Goal: Obtain resource: Download file/media

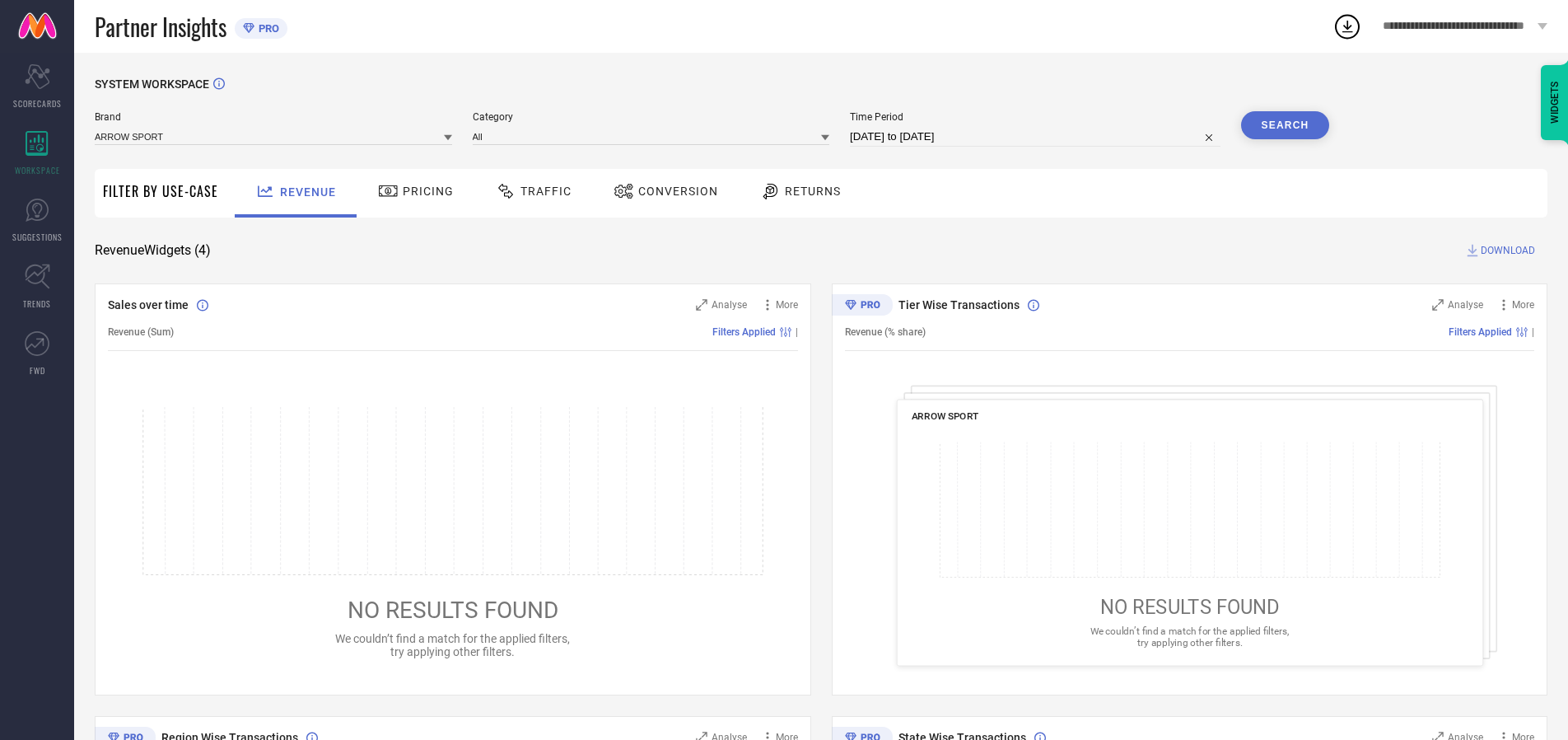
click at [529, 191] on span "Traffic" at bounding box center [546, 191] width 51 height 13
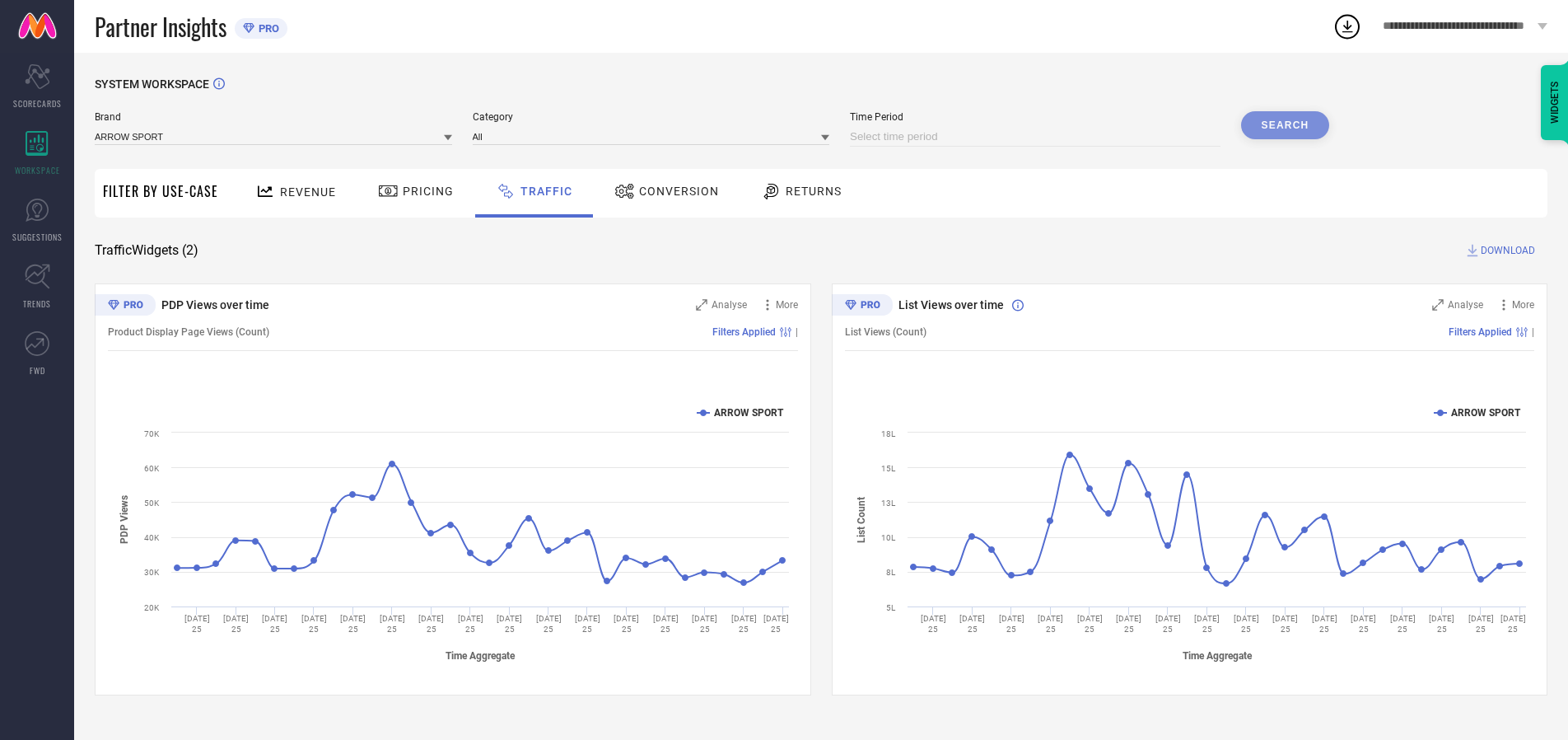
click at [1038, 136] on input at bounding box center [1035, 136] width 370 height 19
select select "7"
select select "2025"
select select "8"
select select "2025"
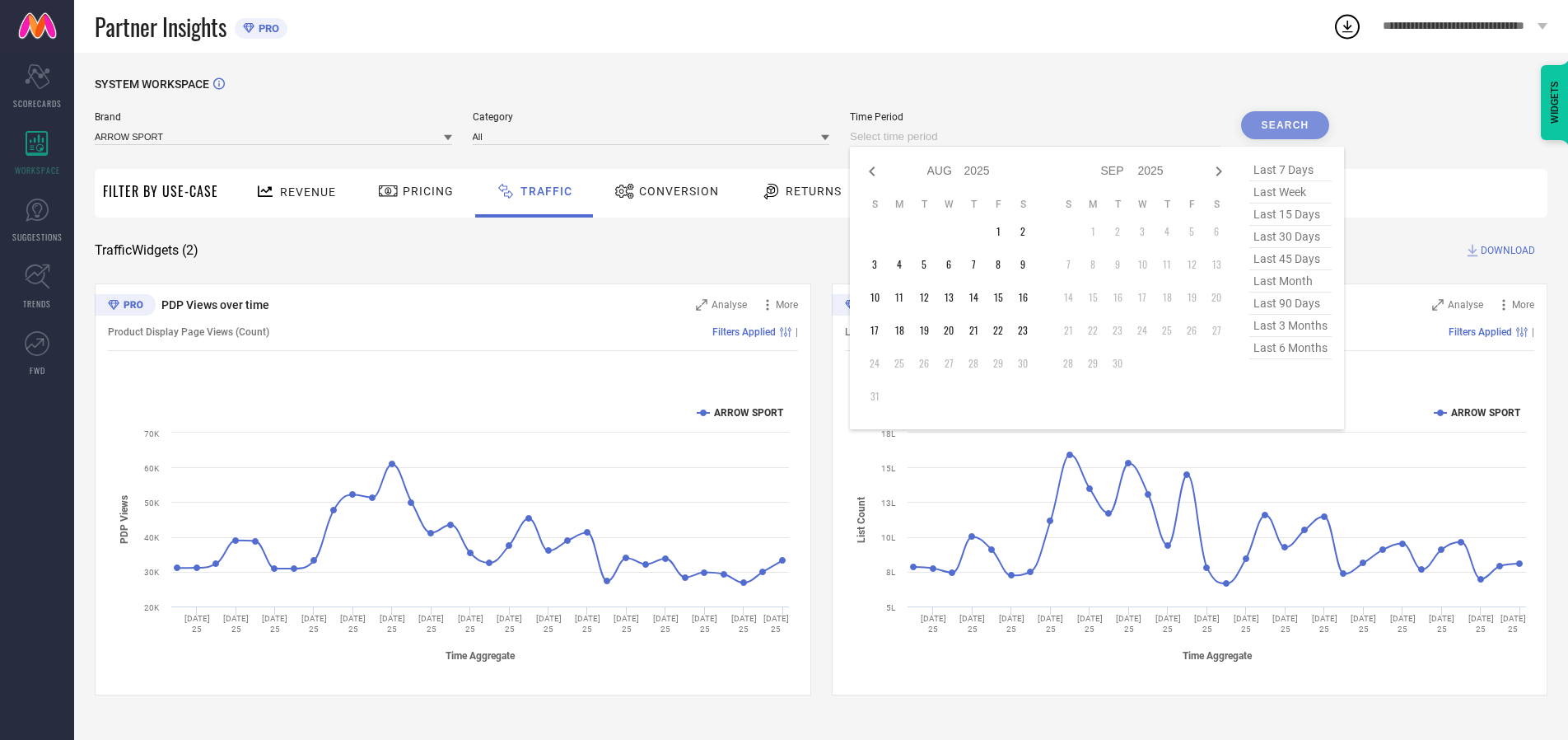
click at [1028, 331] on td "23" at bounding box center [1023, 331] width 25 height 25
type input "[DATE] to [DATE]"
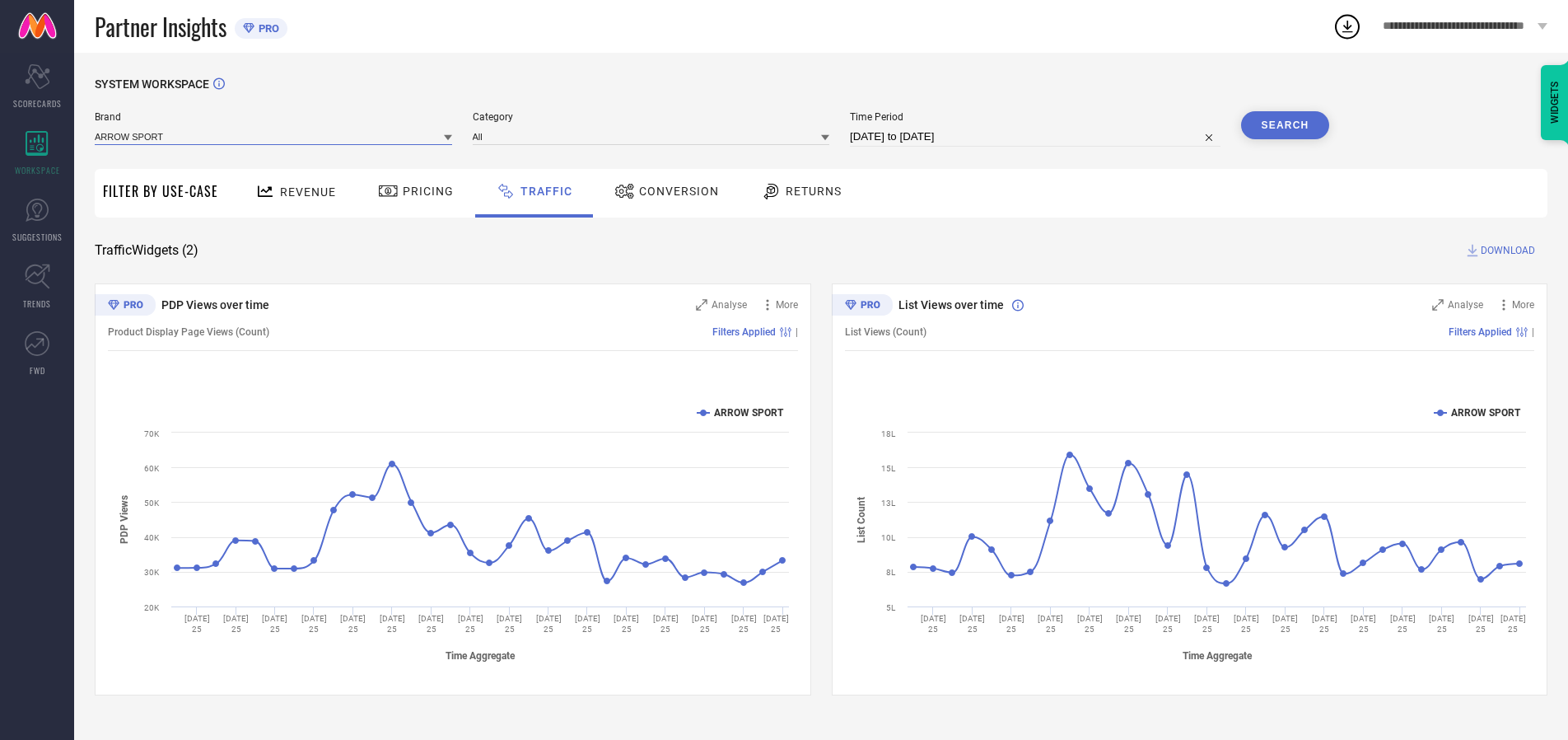
click at [274, 136] on input at bounding box center [273, 136] width 357 height 18
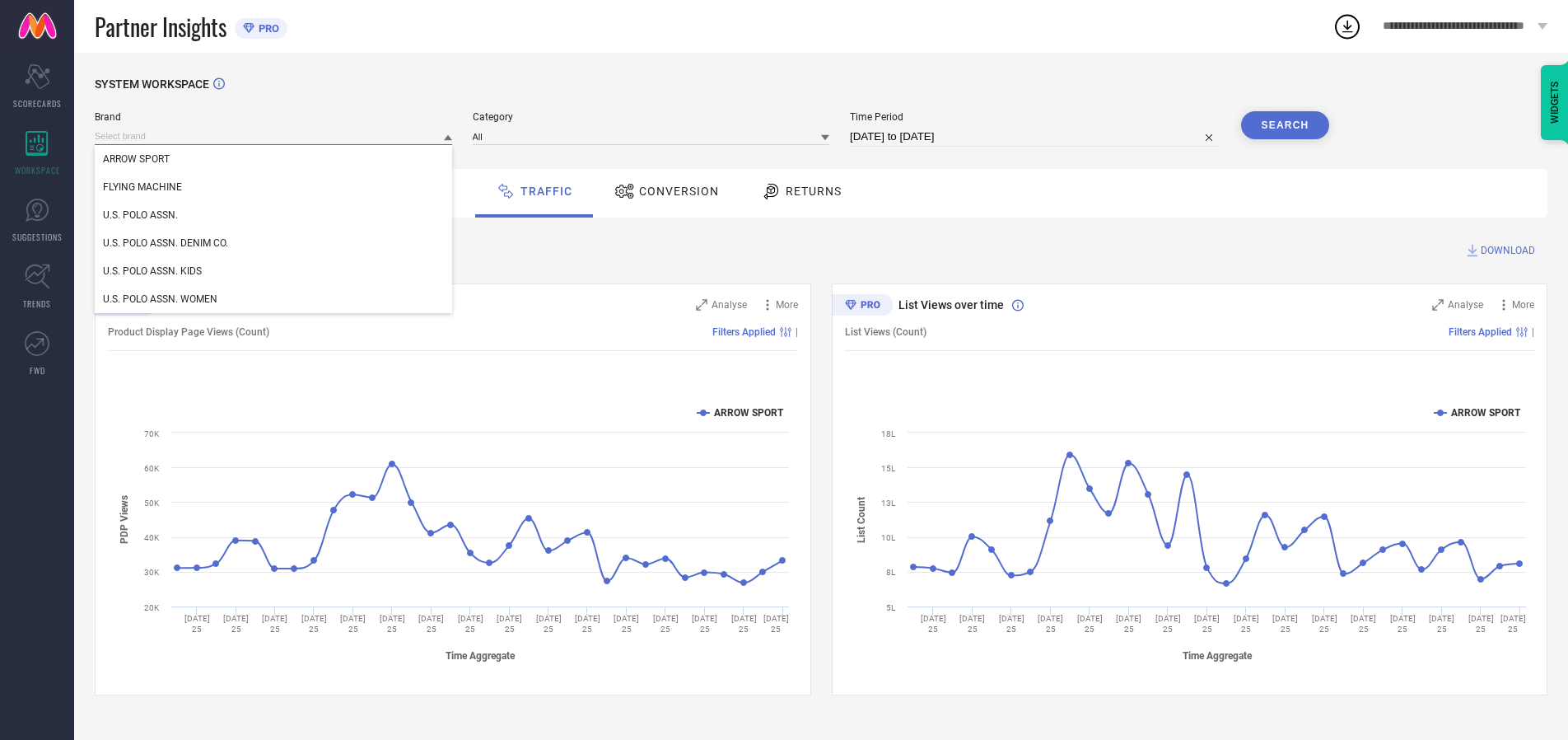
click at [274, 136] on input at bounding box center [273, 136] width 357 height 18
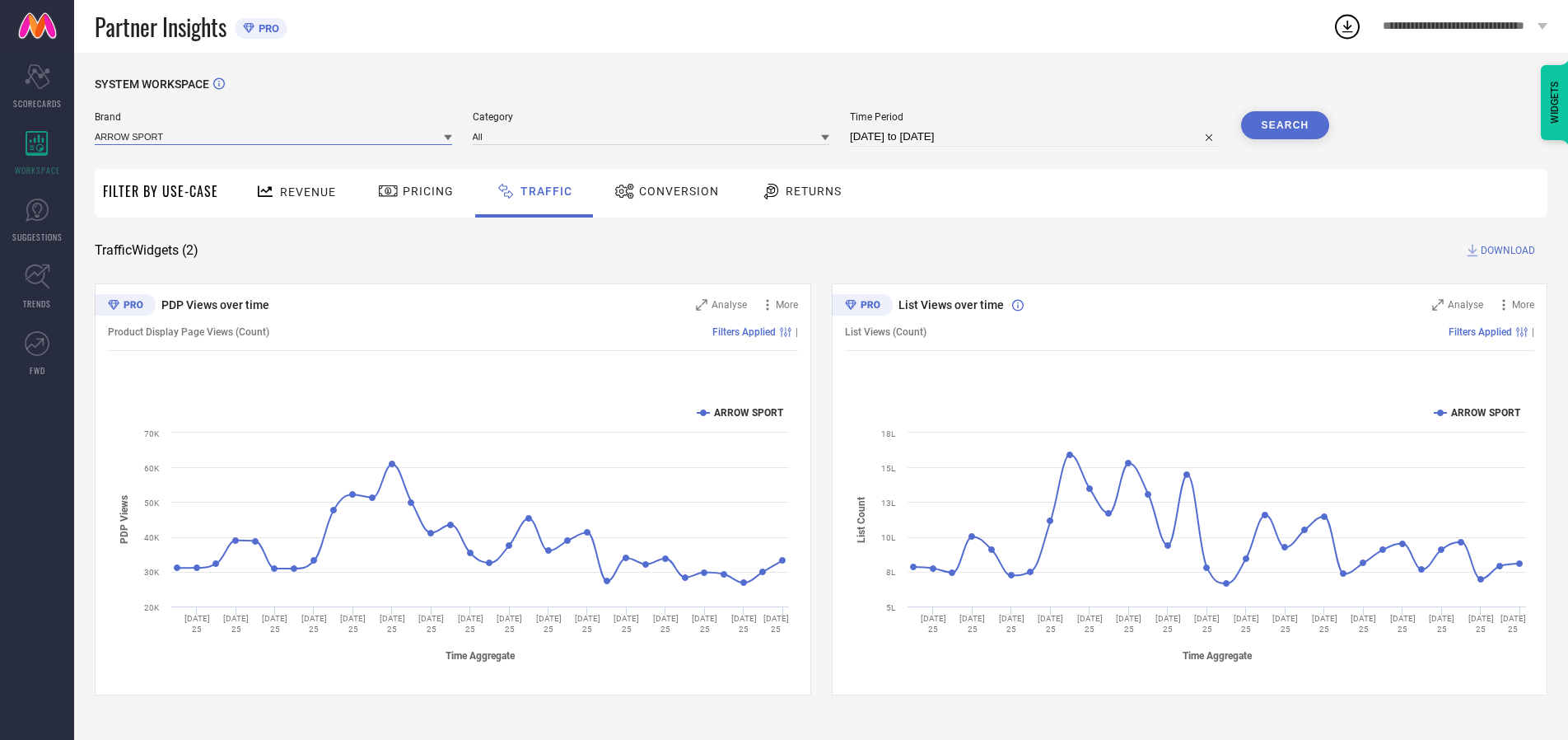
click at [274, 136] on input at bounding box center [273, 136] width 357 height 18
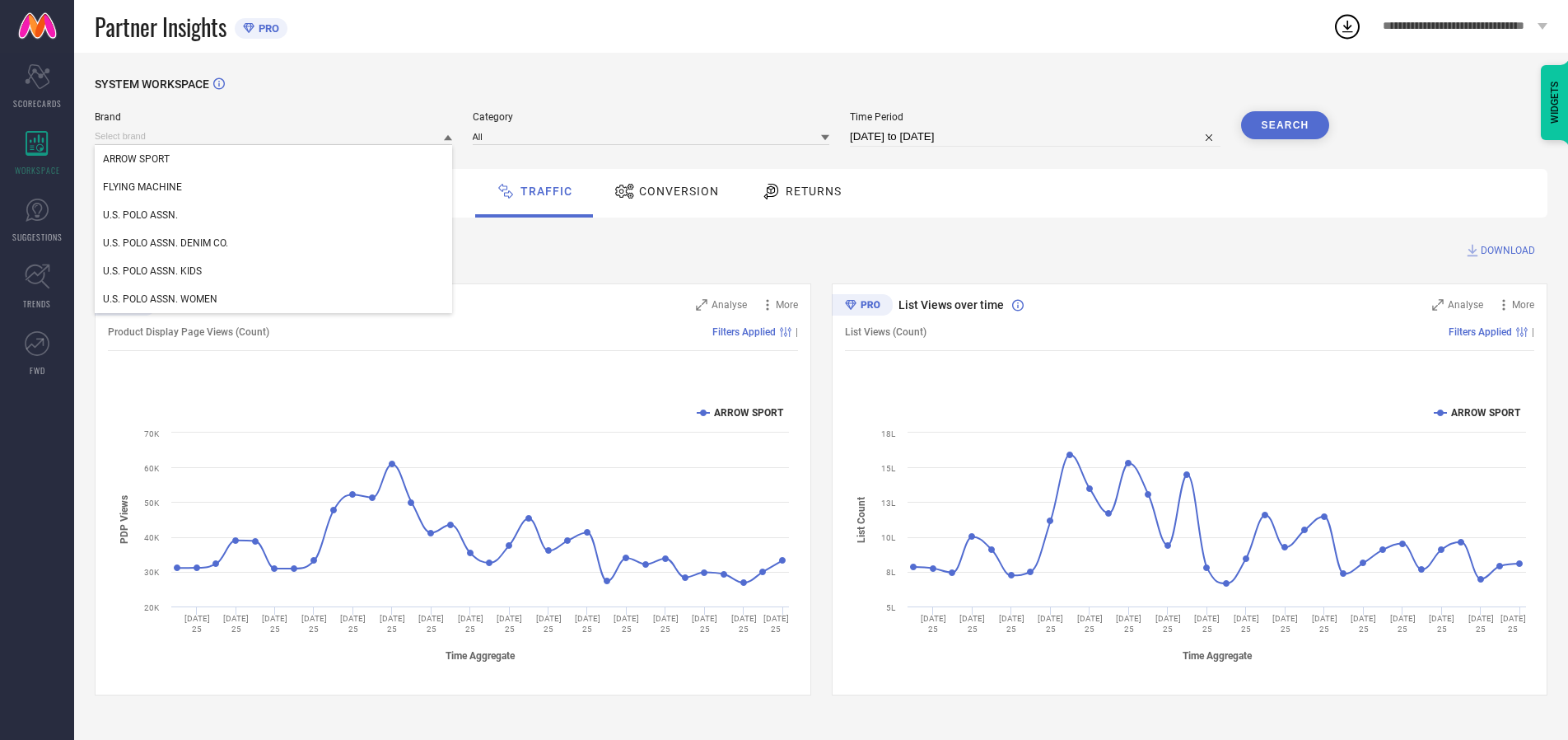
click at [274, 215] on div "U.S. POLO ASSN." at bounding box center [273, 216] width 357 height 28
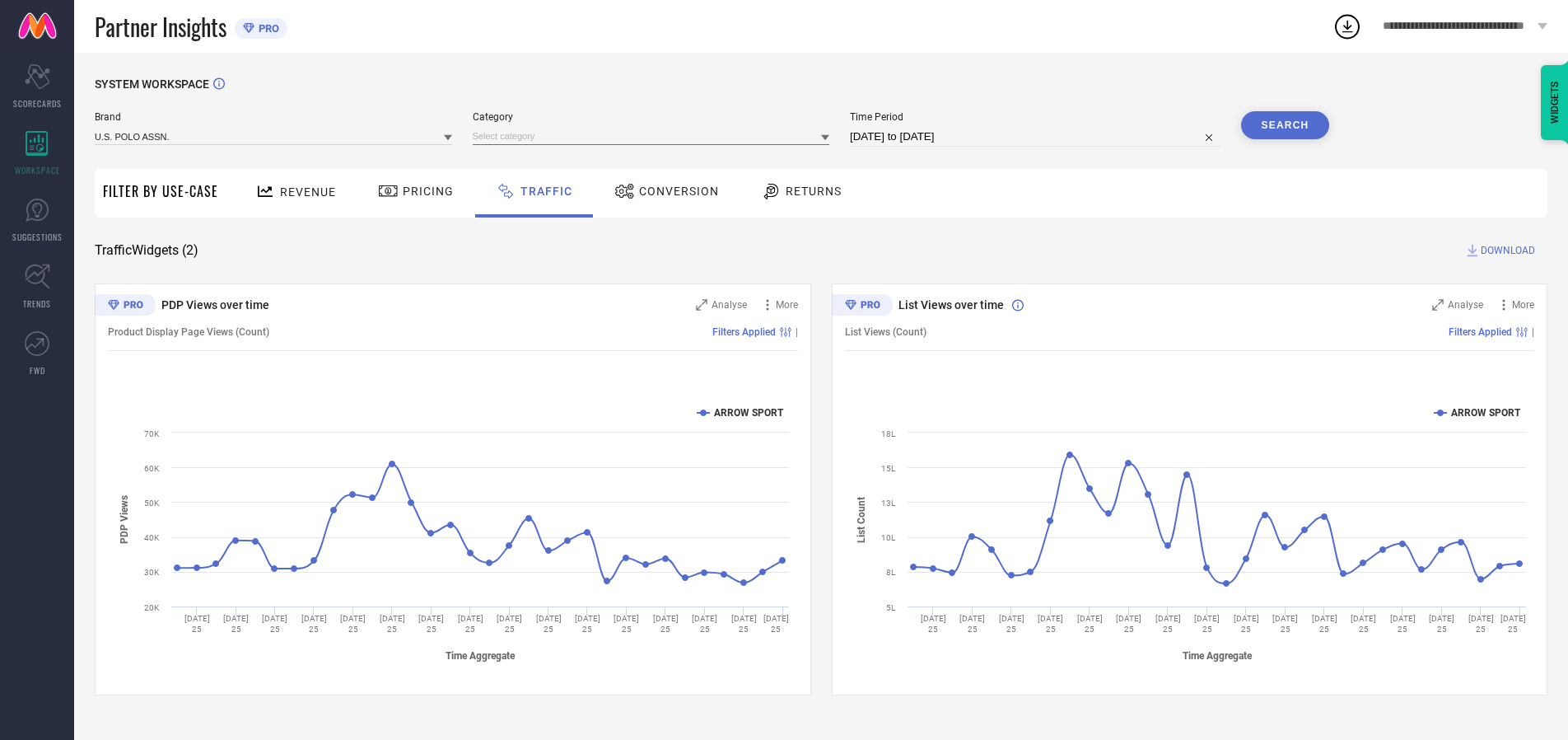
click at [655, 136] on input at bounding box center [652, 136] width 357 height 18
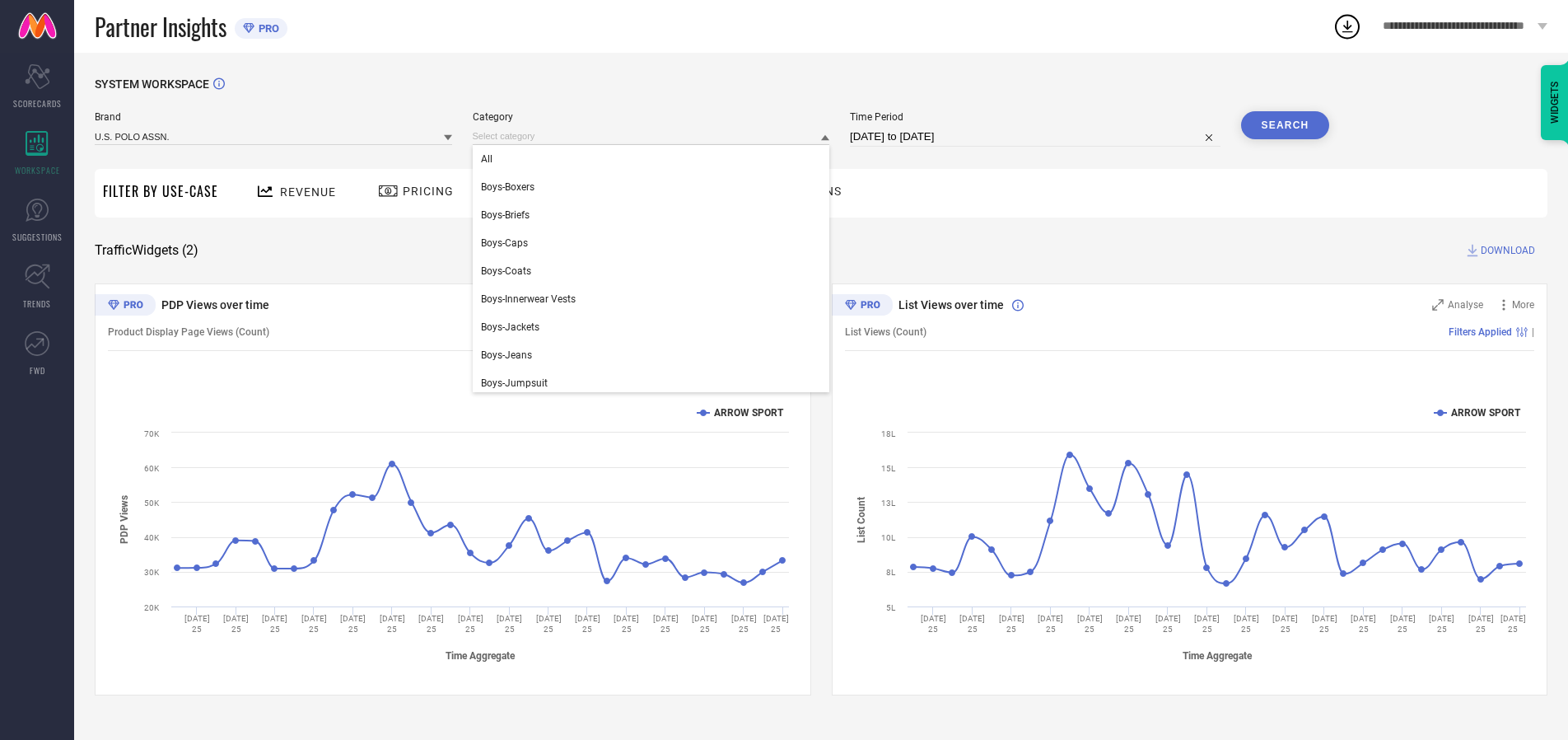
click at [655, 159] on div "All" at bounding box center [652, 159] width 357 height 28
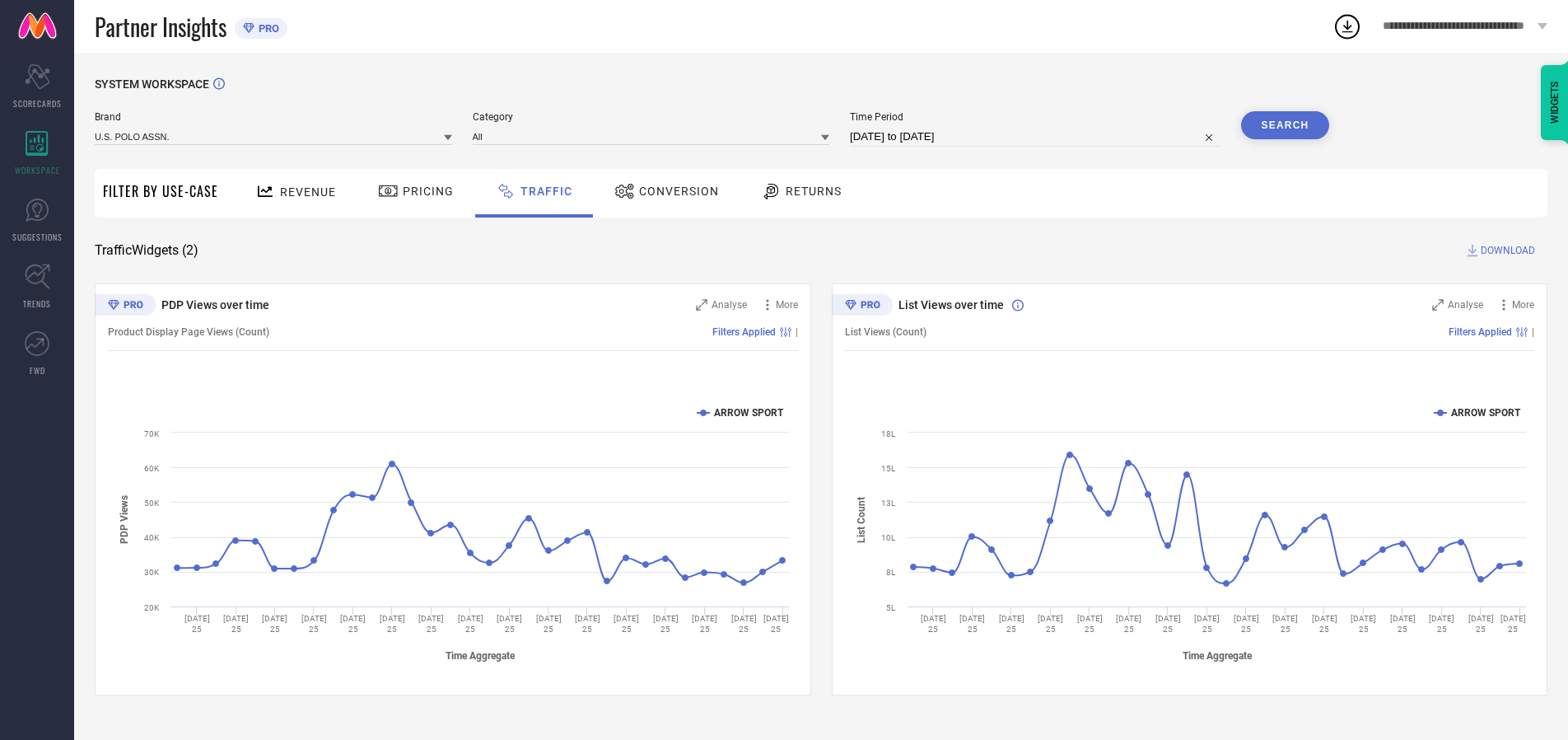
click at [1285, 125] on button "Search" at bounding box center [1285, 125] width 89 height 28
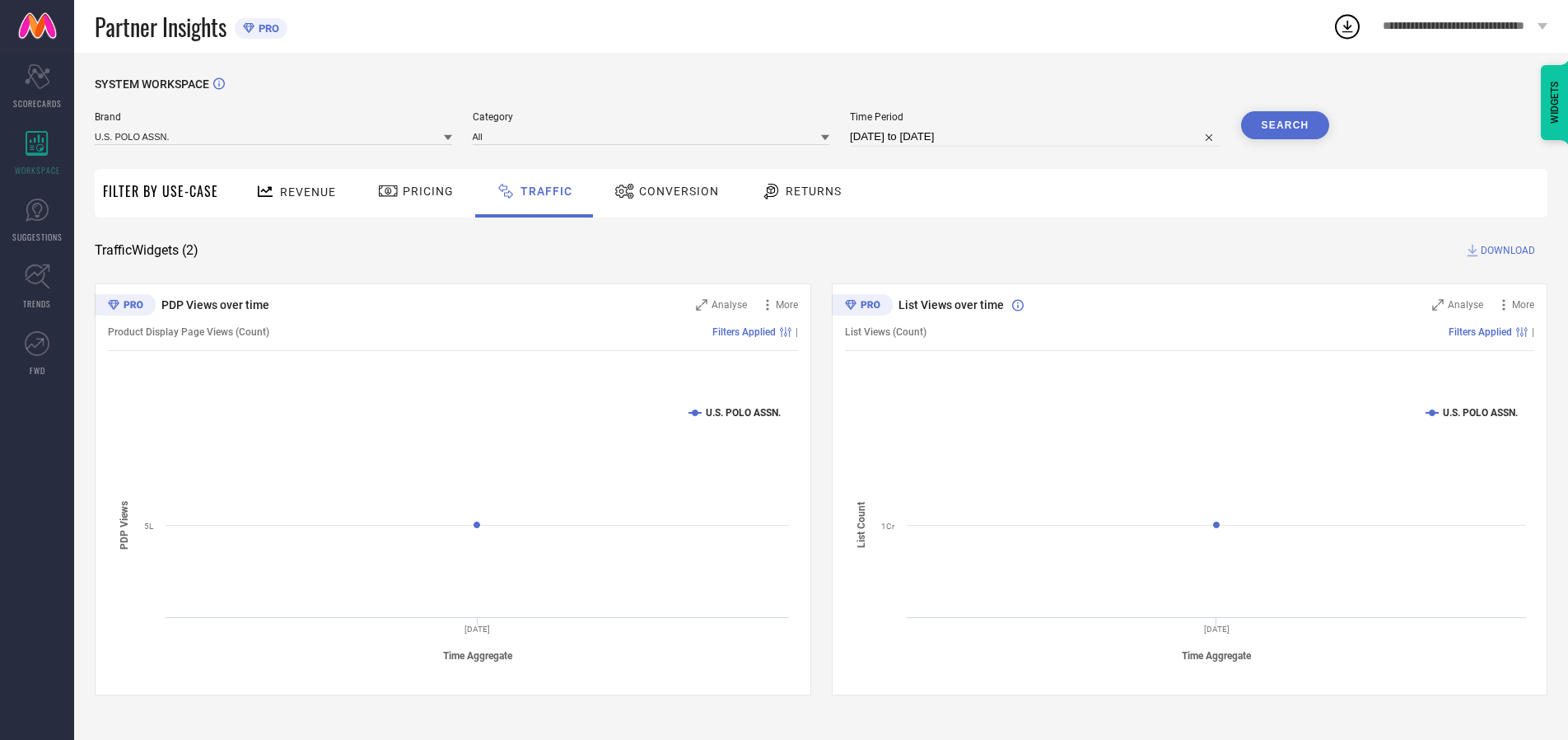
click at [1506, 251] on span "DOWNLOAD" at bounding box center [1508, 250] width 55 height 17
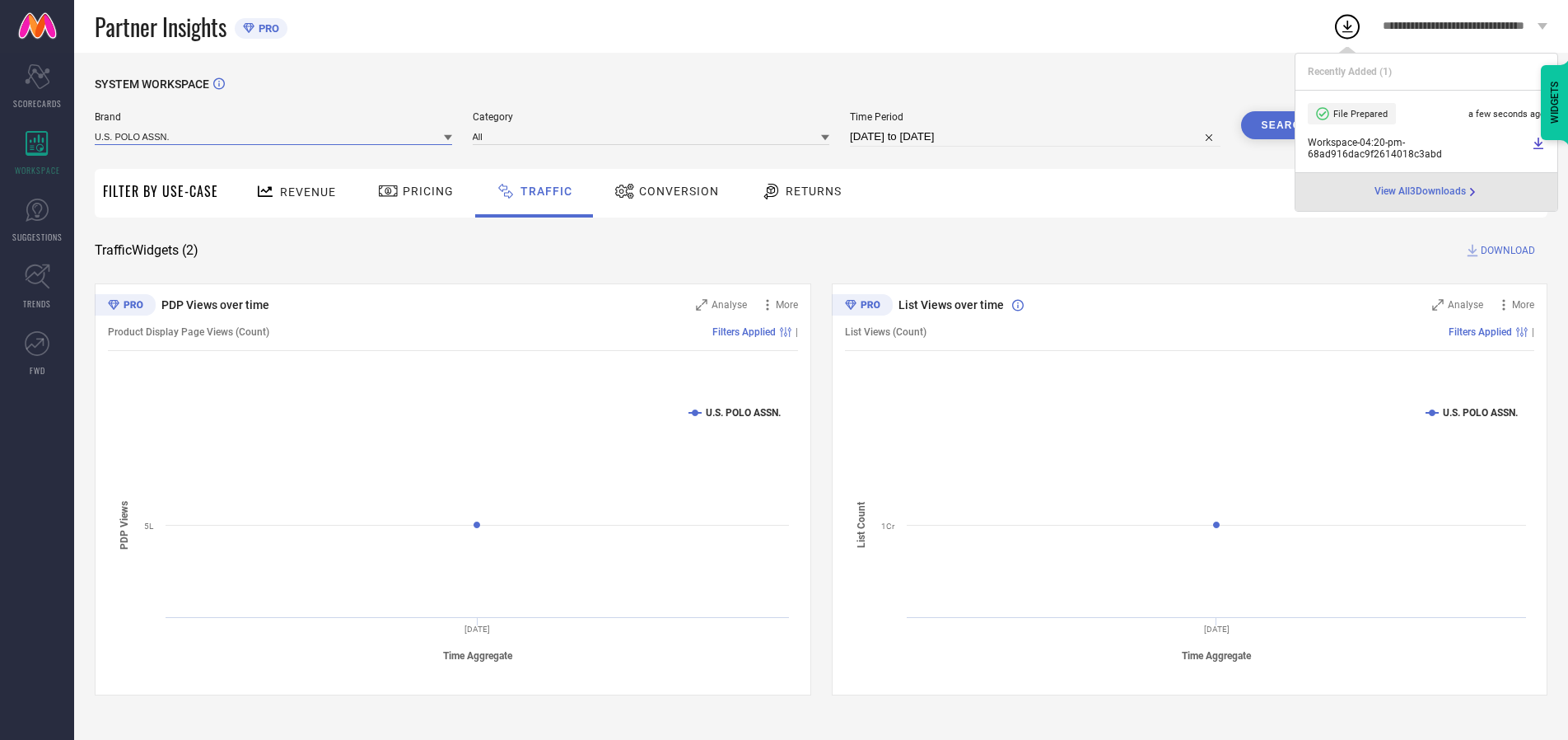
click at [274, 136] on input at bounding box center [273, 136] width 357 height 18
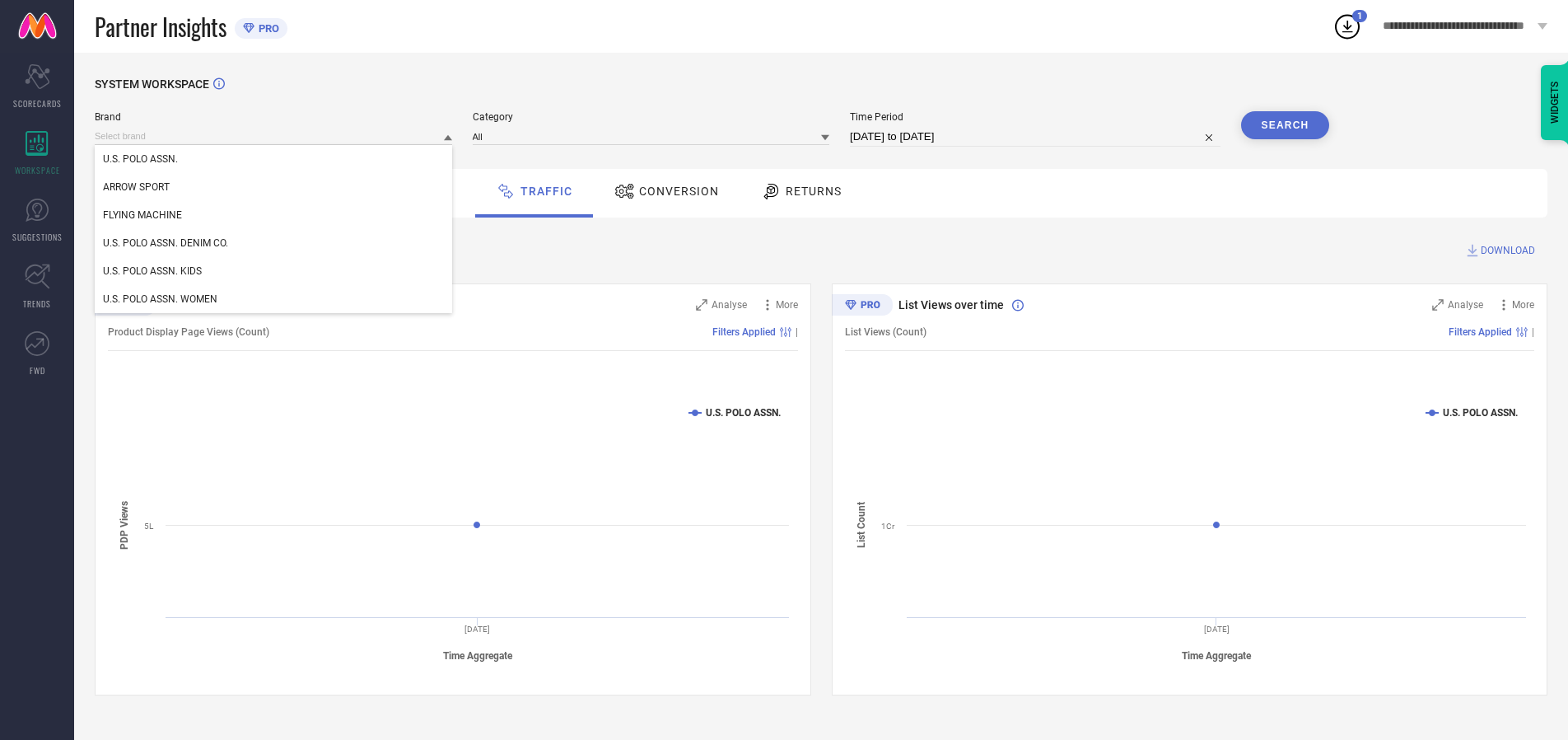
click at [274, 243] on div "U.S. POLO ASSN. DENIM CO." at bounding box center [273, 243] width 357 height 28
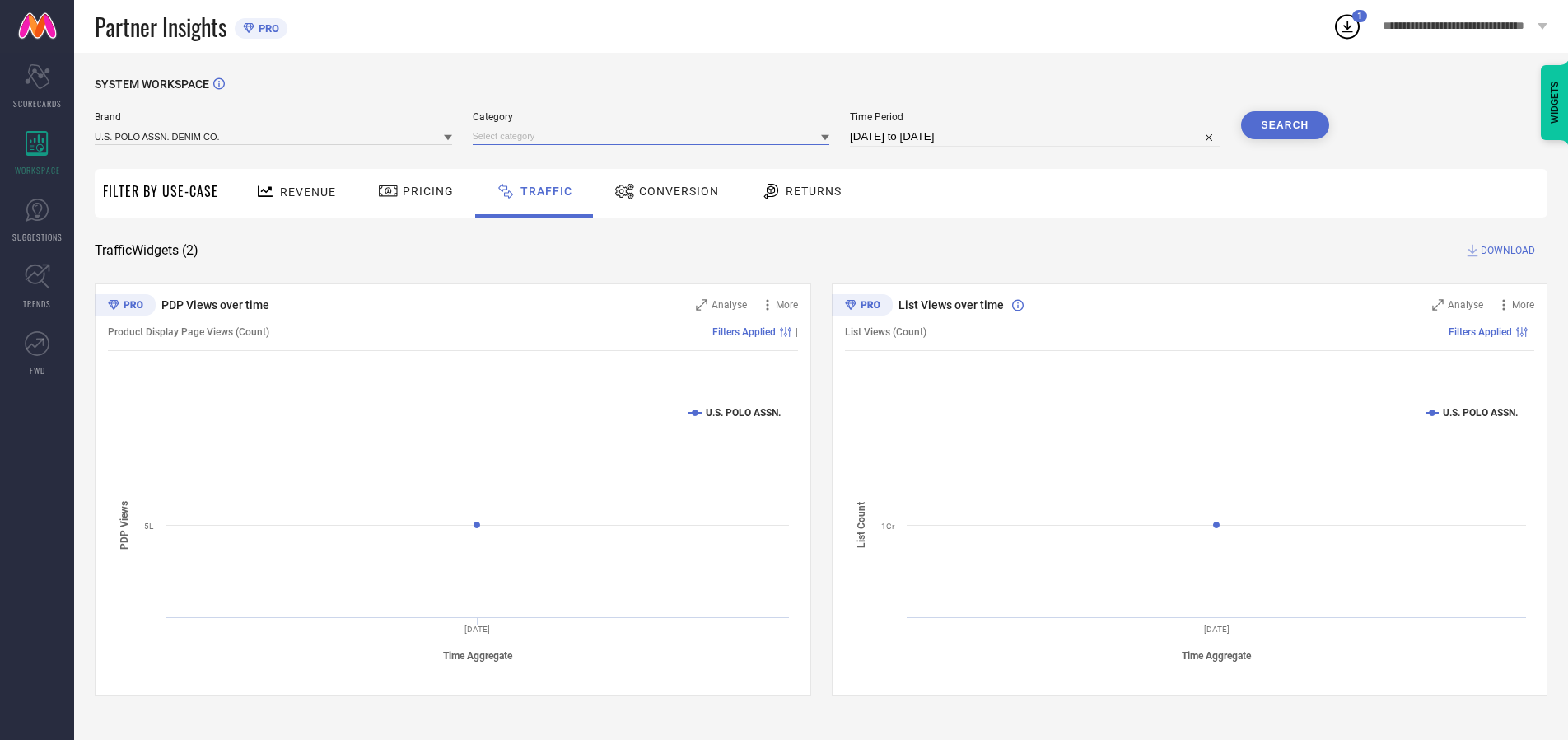
click at [655, 136] on input at bounding box center [652, 136] width 357 height 18
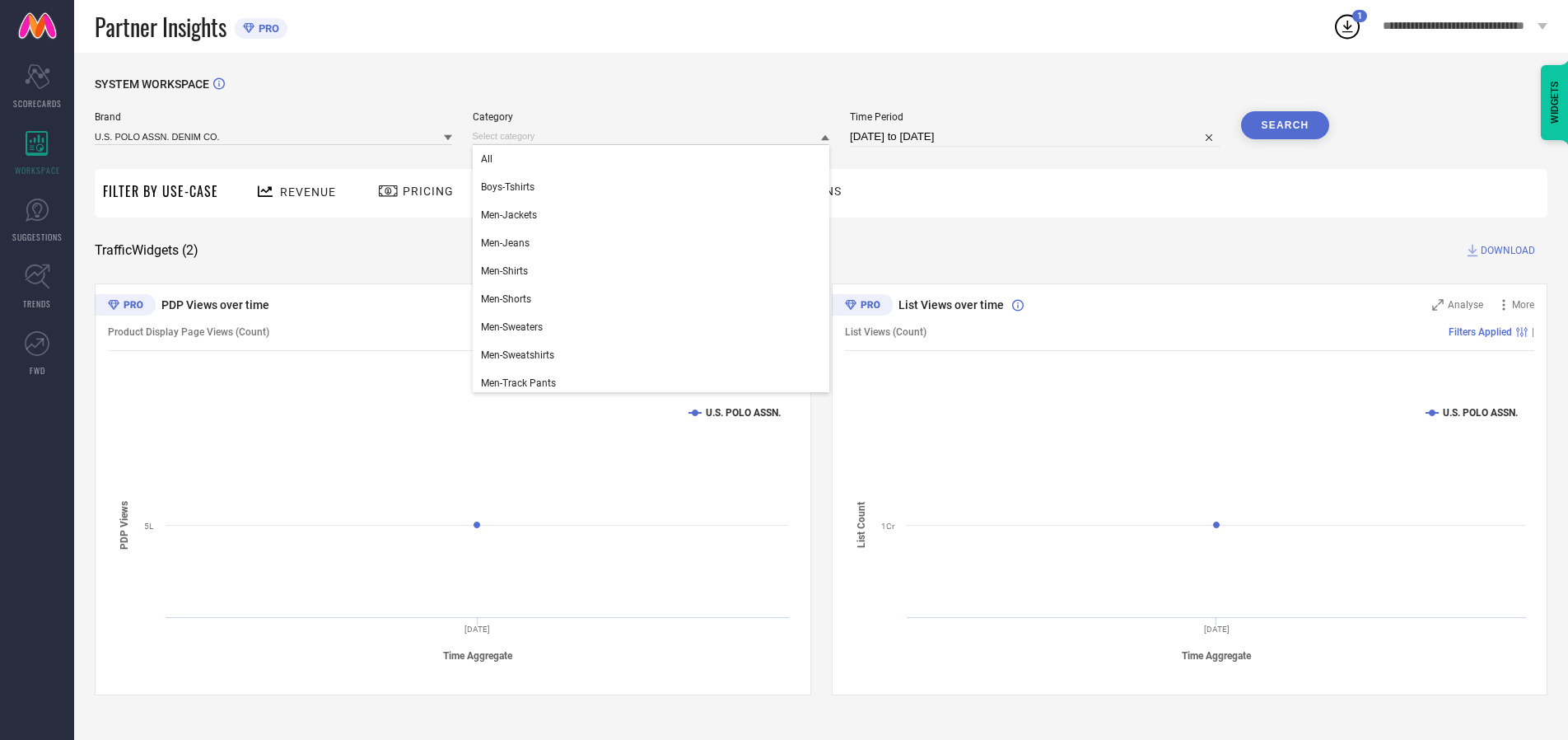
click at [655, 159] on div "All" at bounding box center [652, 159] width 357 height 28
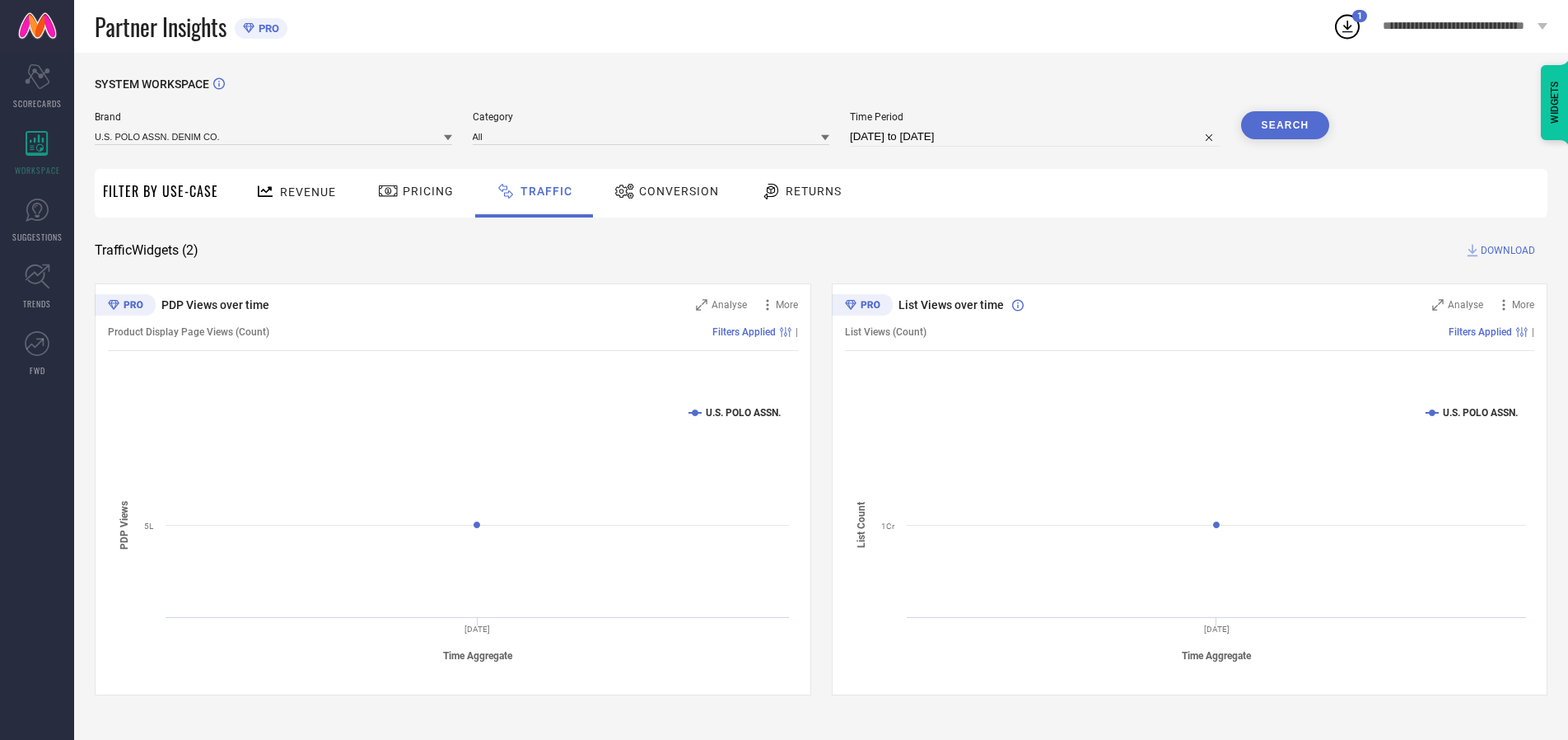
click at [1285, 125] on button "Search" at bounding box center [1285, 125] width 89 height 28
click at [1506, 251] on span "DOWNLOAD" at bounding box center [1508, 250] width 55 height 17
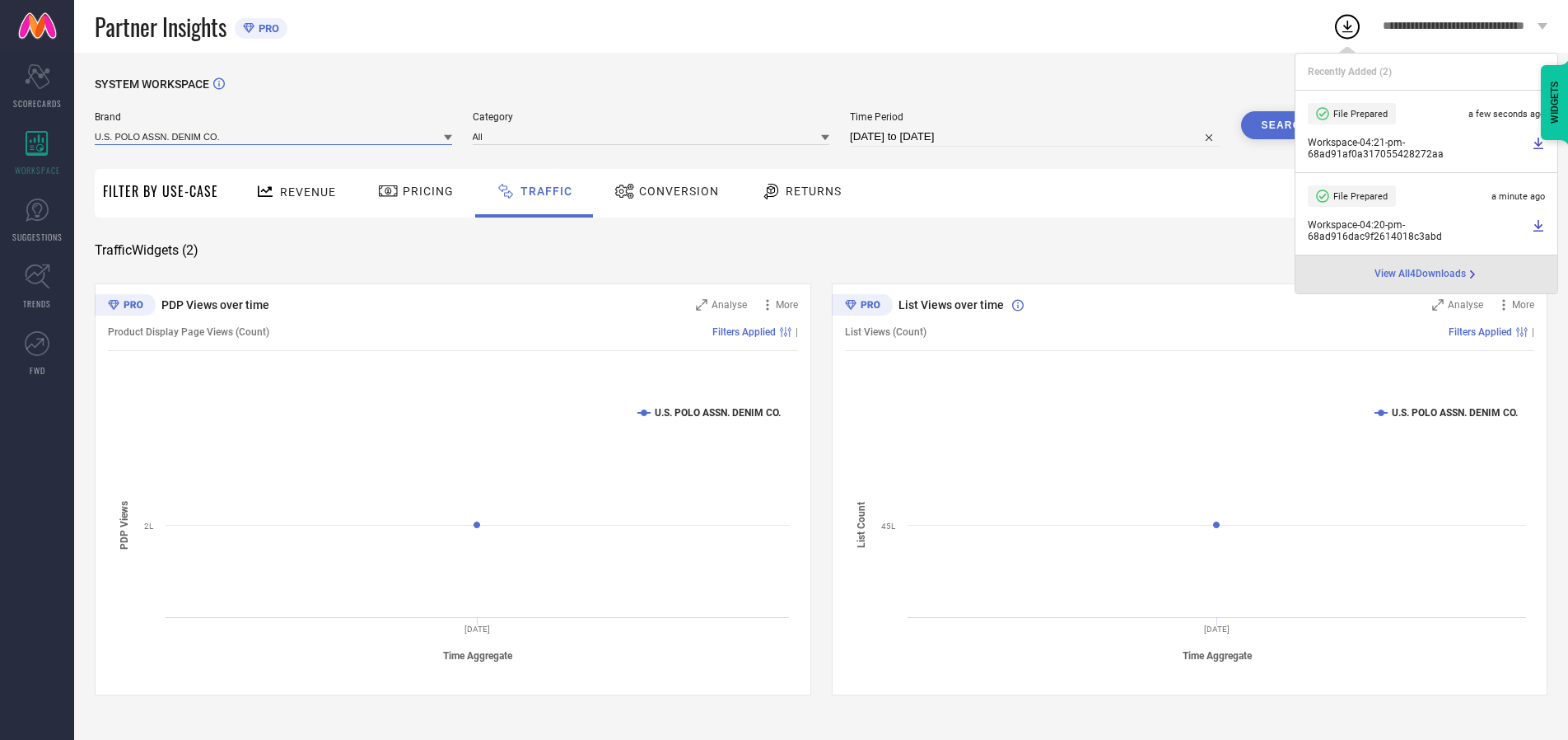
click at [274, 136] on input at bounding box center [273, 136] width 357 height 18
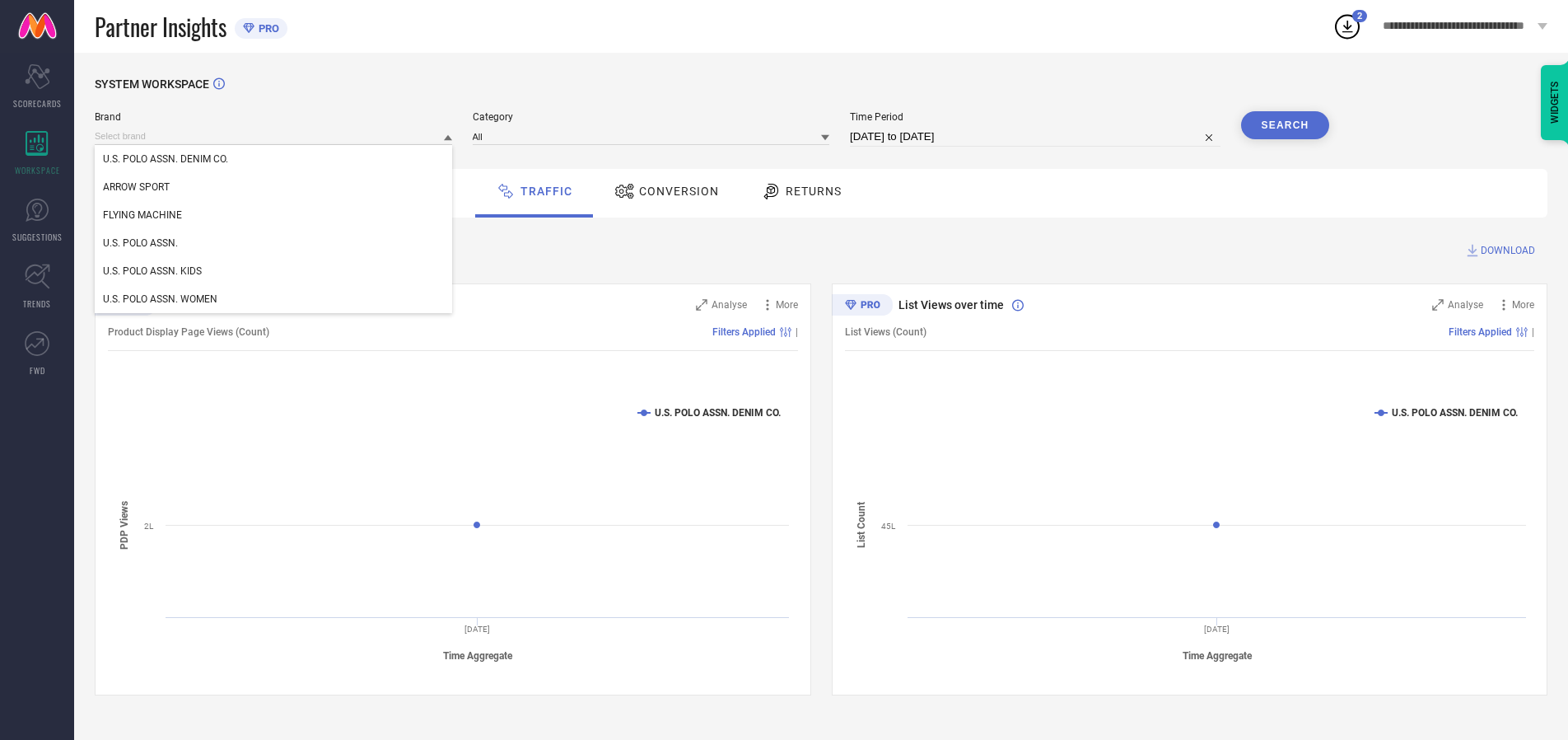
click at [274, 271] on div "U.S. POLO ASSN. KIDS" at bounding box center [273, 271] width 357 height 28
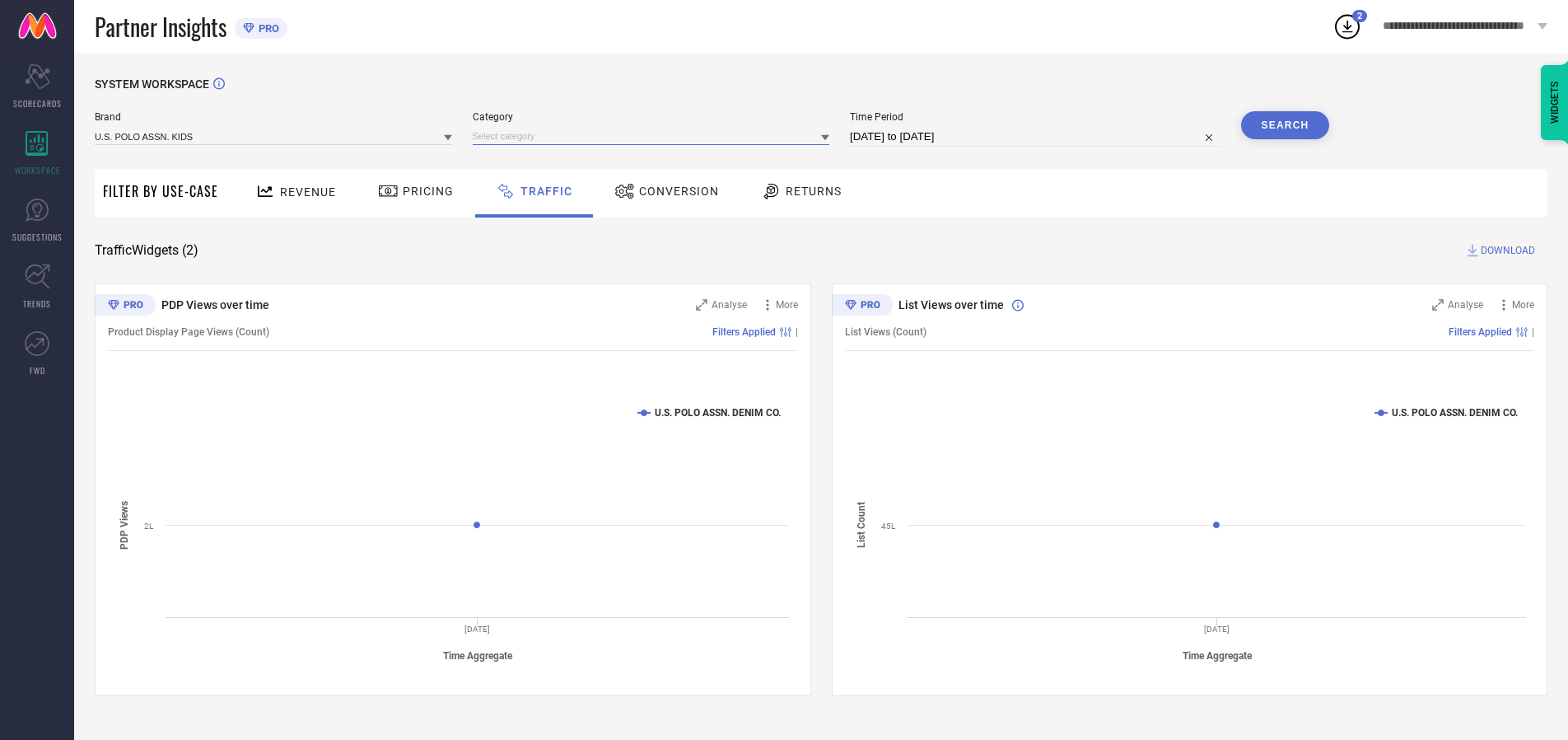
click at [655, 136] on input at bounding box center [652, 136] width 357 height 18
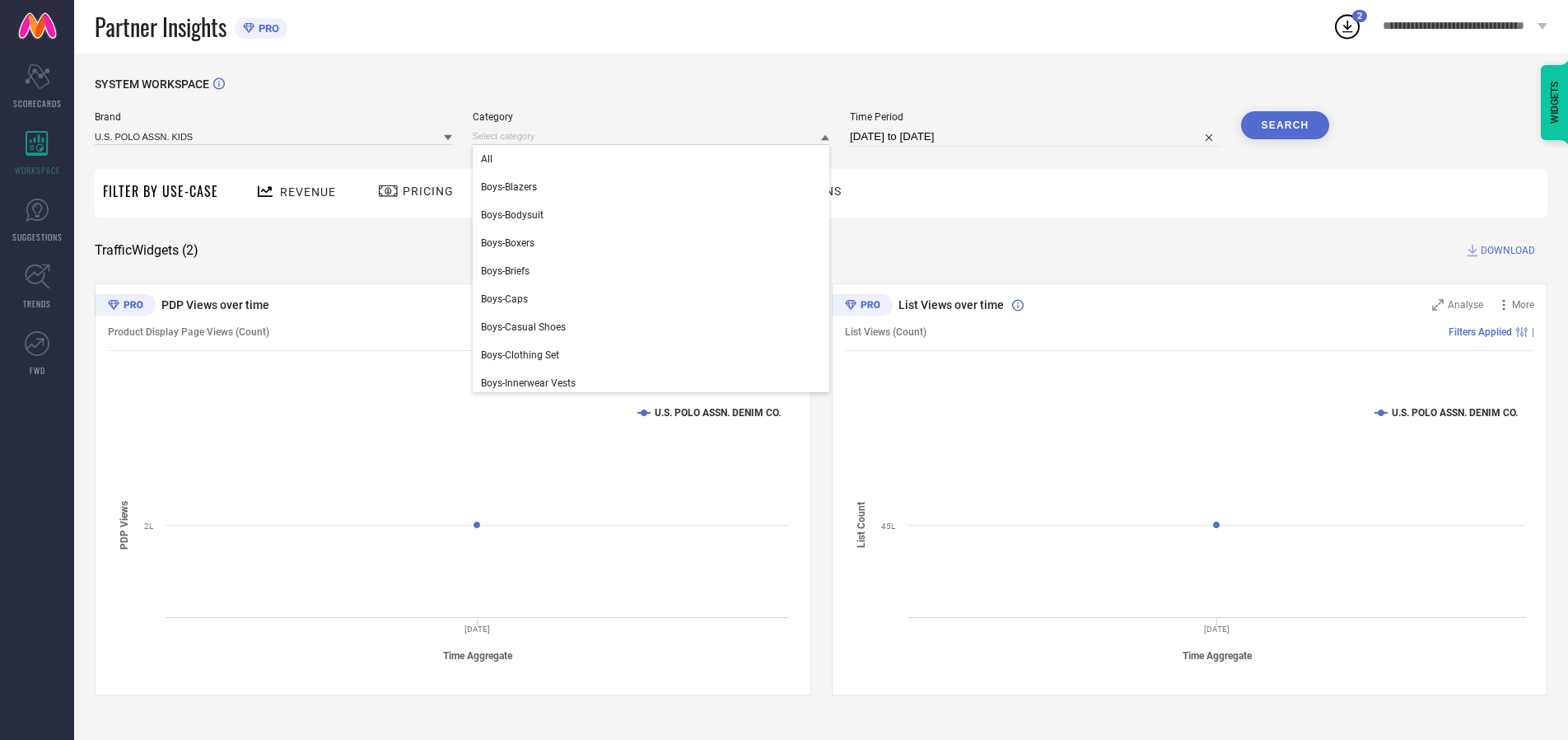
click at [655, 159] on div "All" at bounding box center [652, 159] width 357 height 28
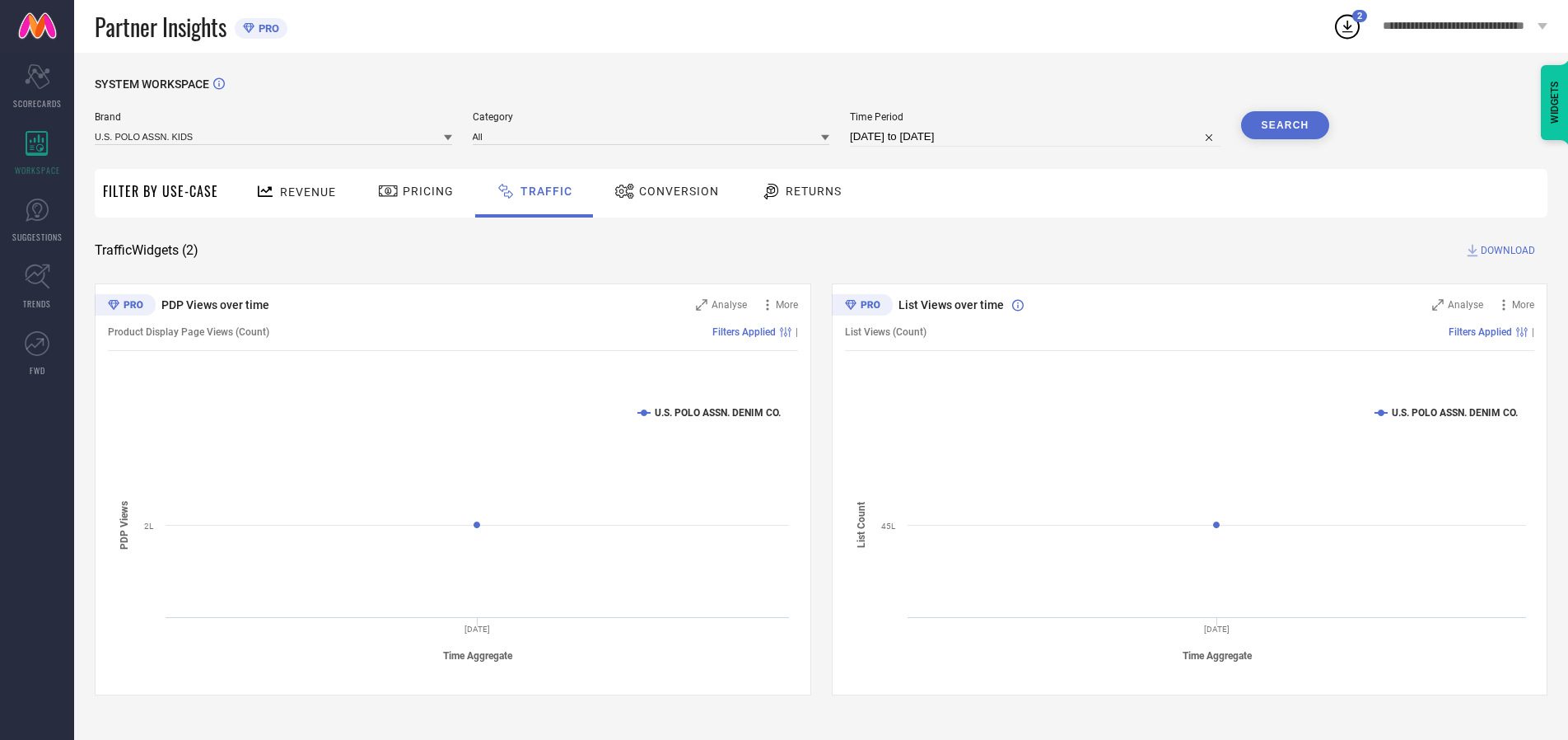
click at [1285, 125] on button "Search" at bounding box center [1285, 125] width 89 height 28
click at [1506, 251] on span "DOWNLOAD" at bounding box center [1508, 250] width 55 height 17
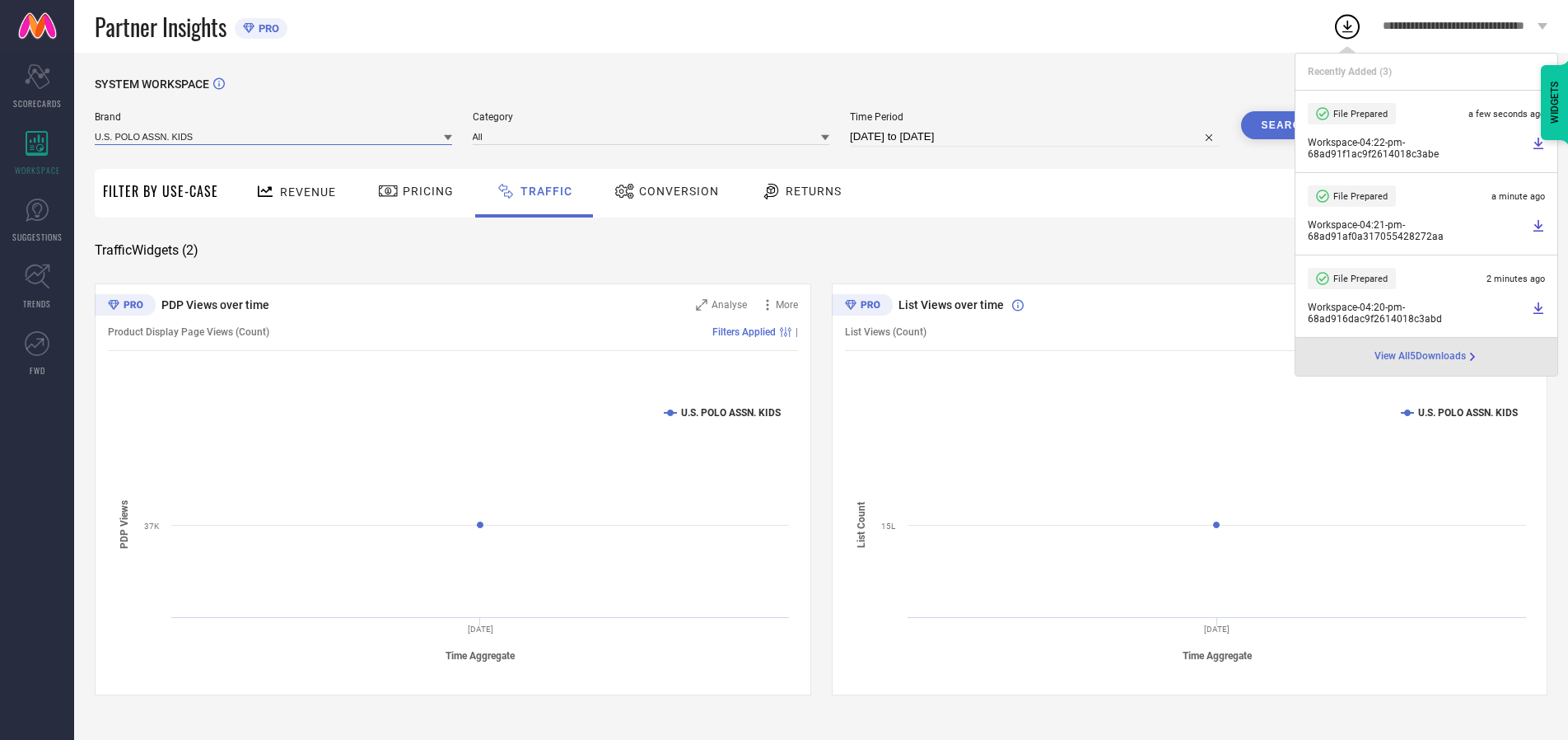
click at [274, 136] on input at bounding box center [273, 136] width 357 height 18
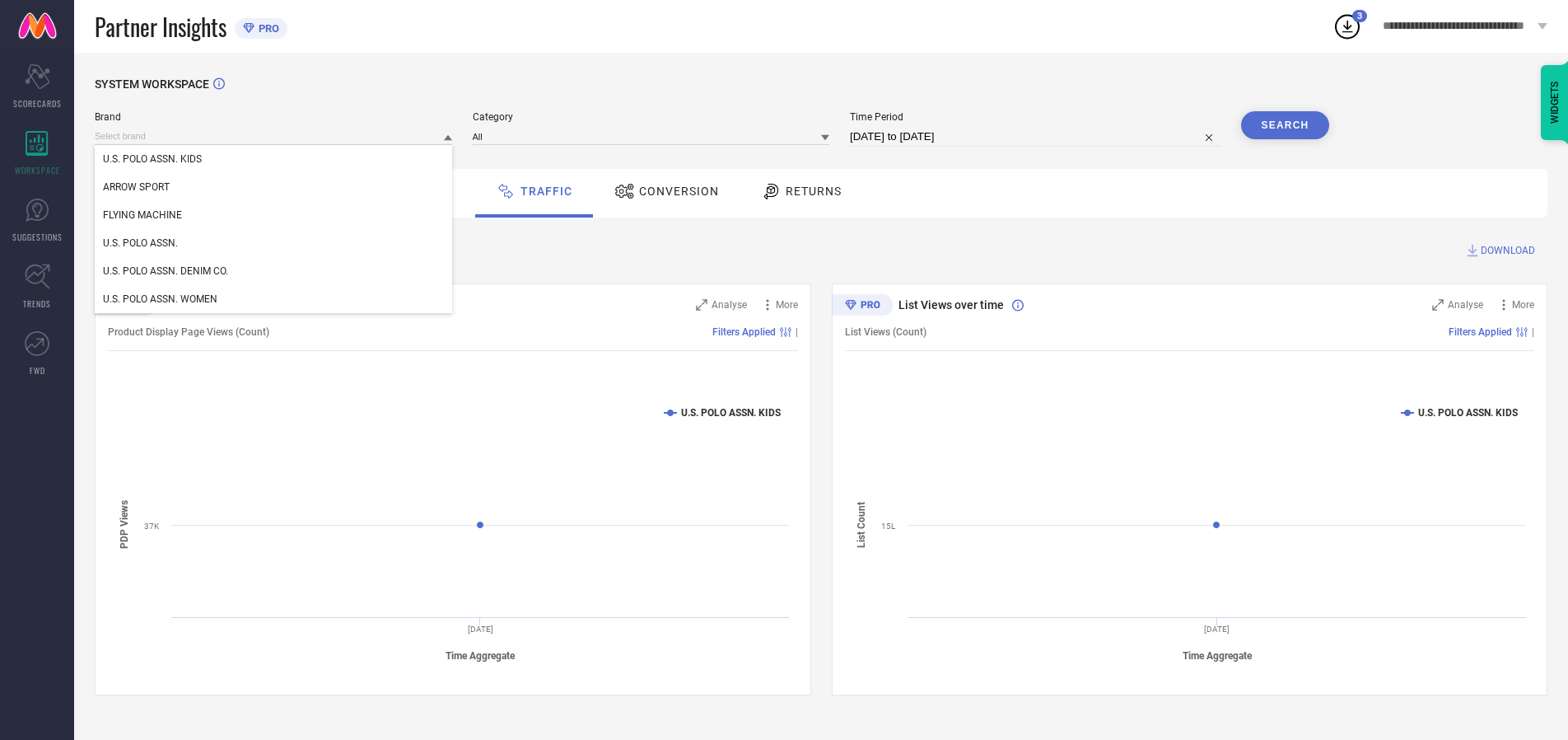
click at [274, 299] on div "U.S. POLO ASSN. WOMEN" at bounding box center [273, 299] width 357 height 28
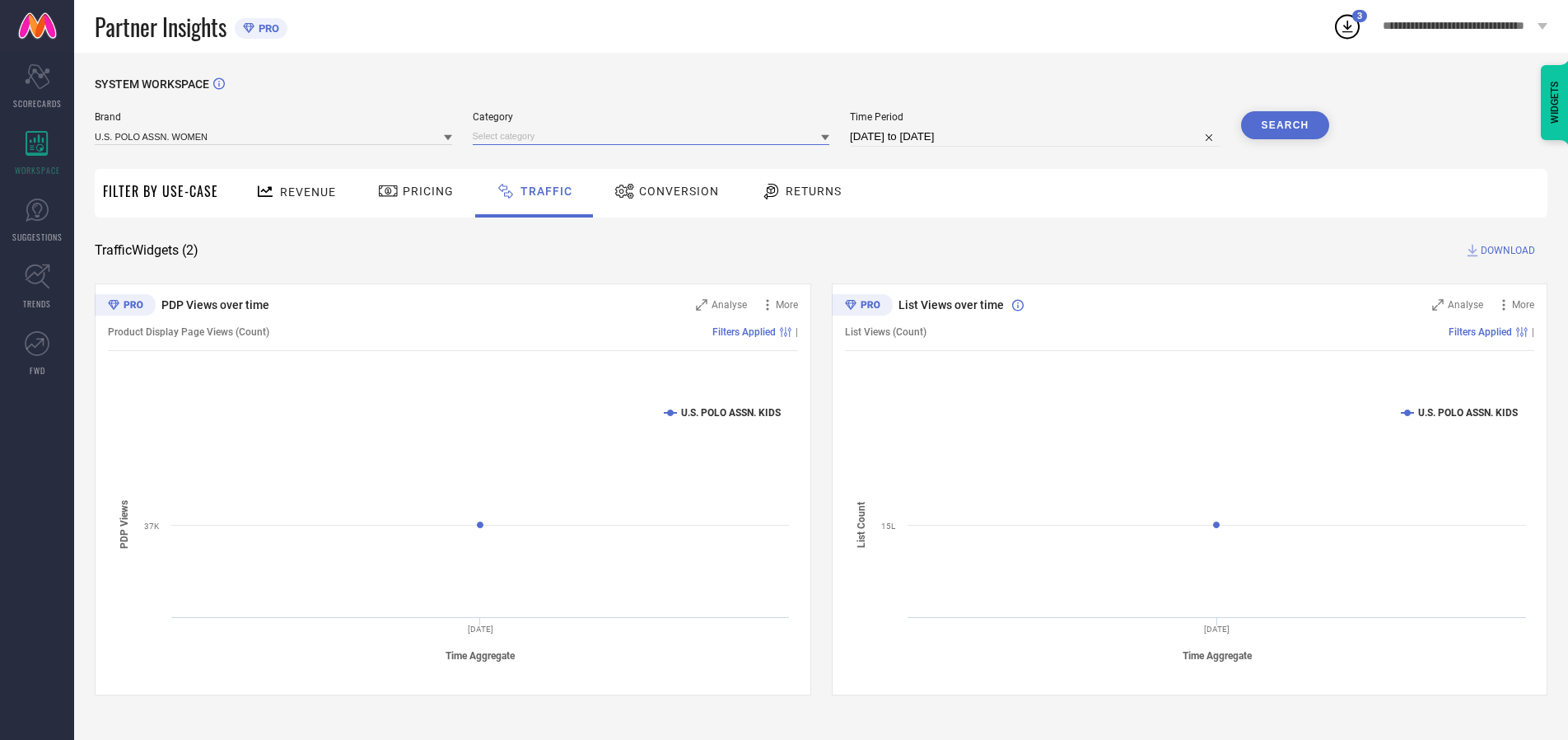
click at [655, 136] on input at bounding box center [652, 136] width 357 height 18
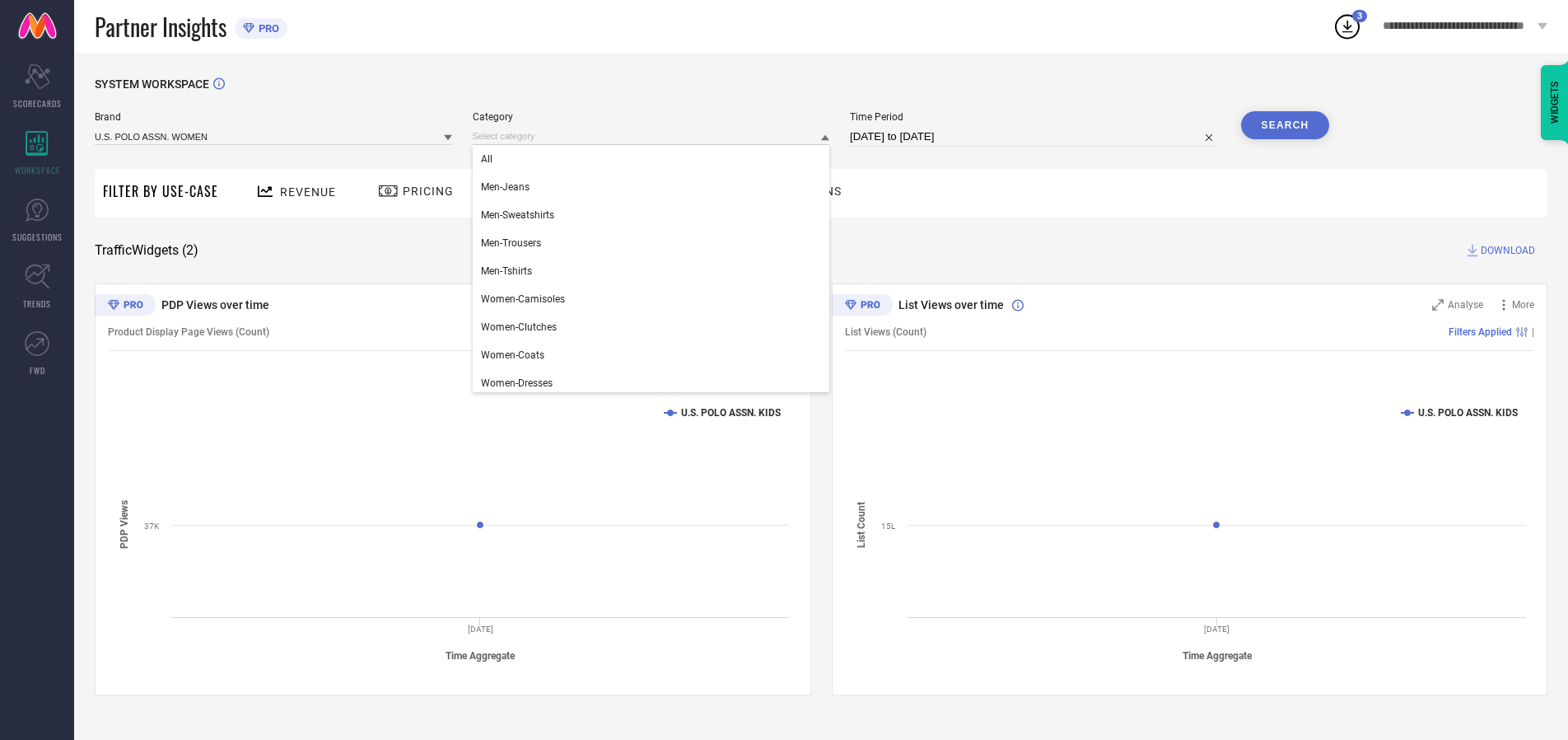
click at [655, 159] on div "All" at bounding box center [652, 159] width 357 height 28
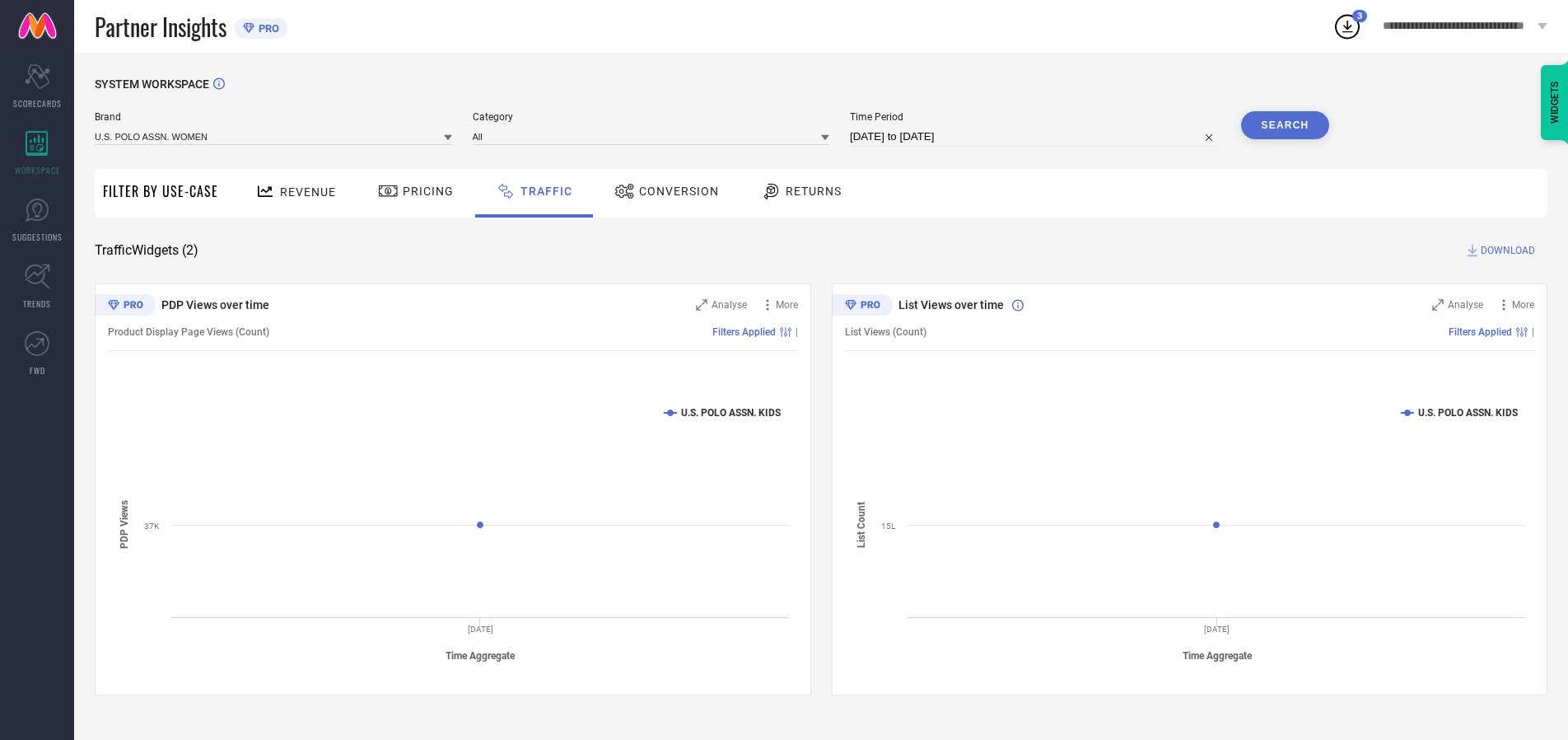
click at [1285, 125] on button "Search" at bounding box center [1285, 125] width 89 height 28
click at [1506, 251] on span "DOWNLOAD" at bounding box center [1508, 250] width 55 height 17
